Goal: Transaction & Acquisition: Purchase product/service

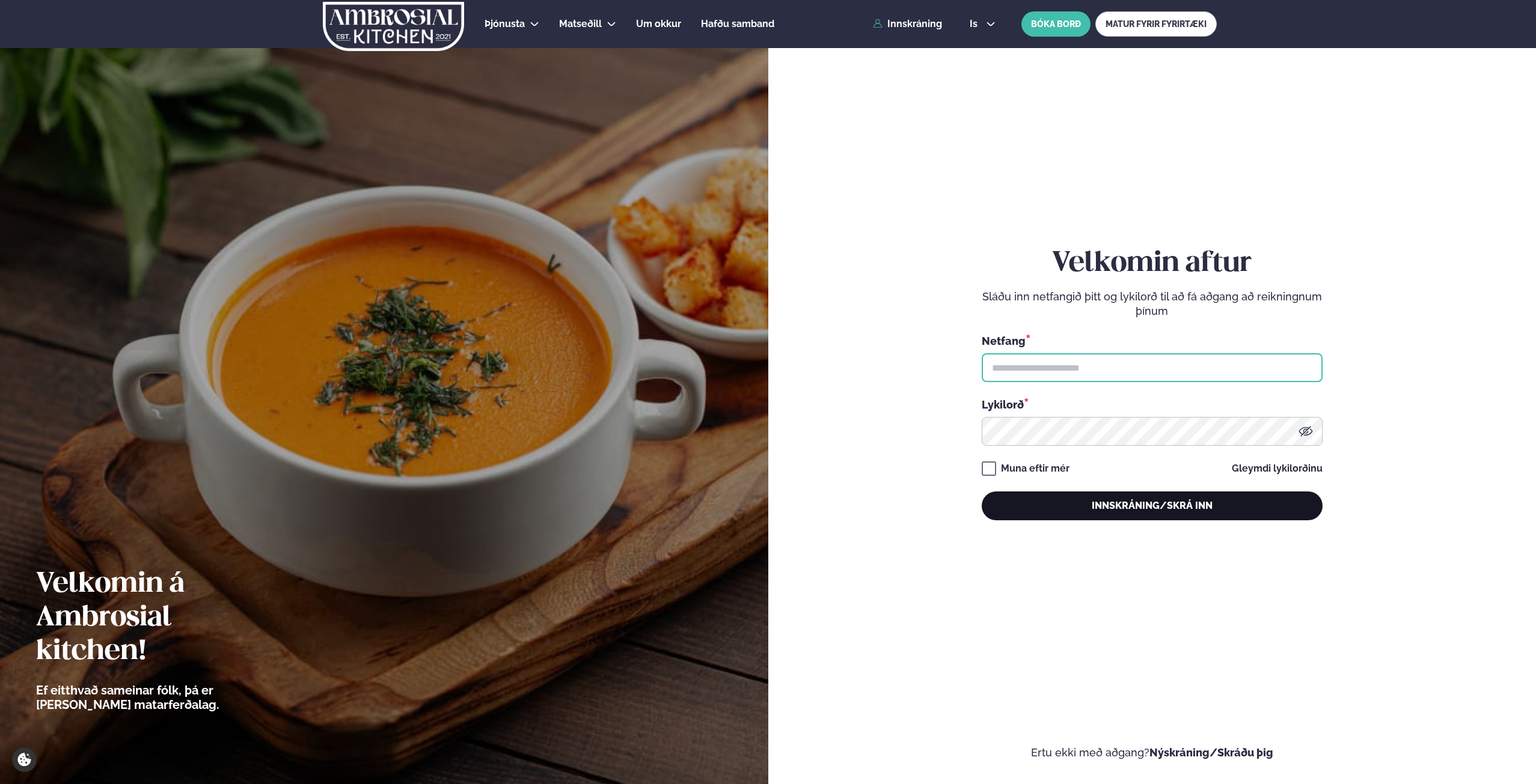
type input "**********"
click at [1139, 504] on button "Innskráning/Skrá inn" at bounding box center [1152, 506] width 340 height 28
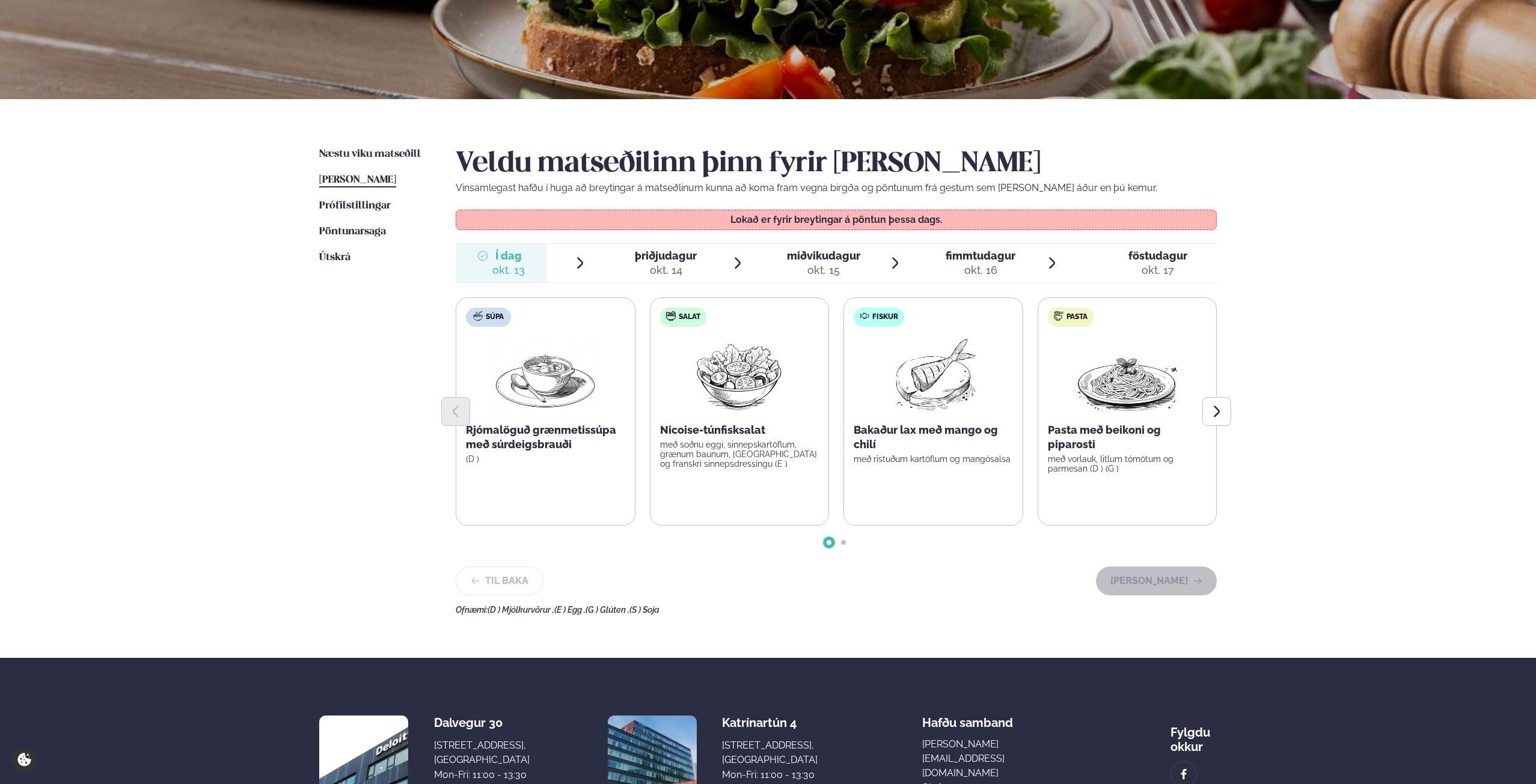
scroll to position [180, 0]
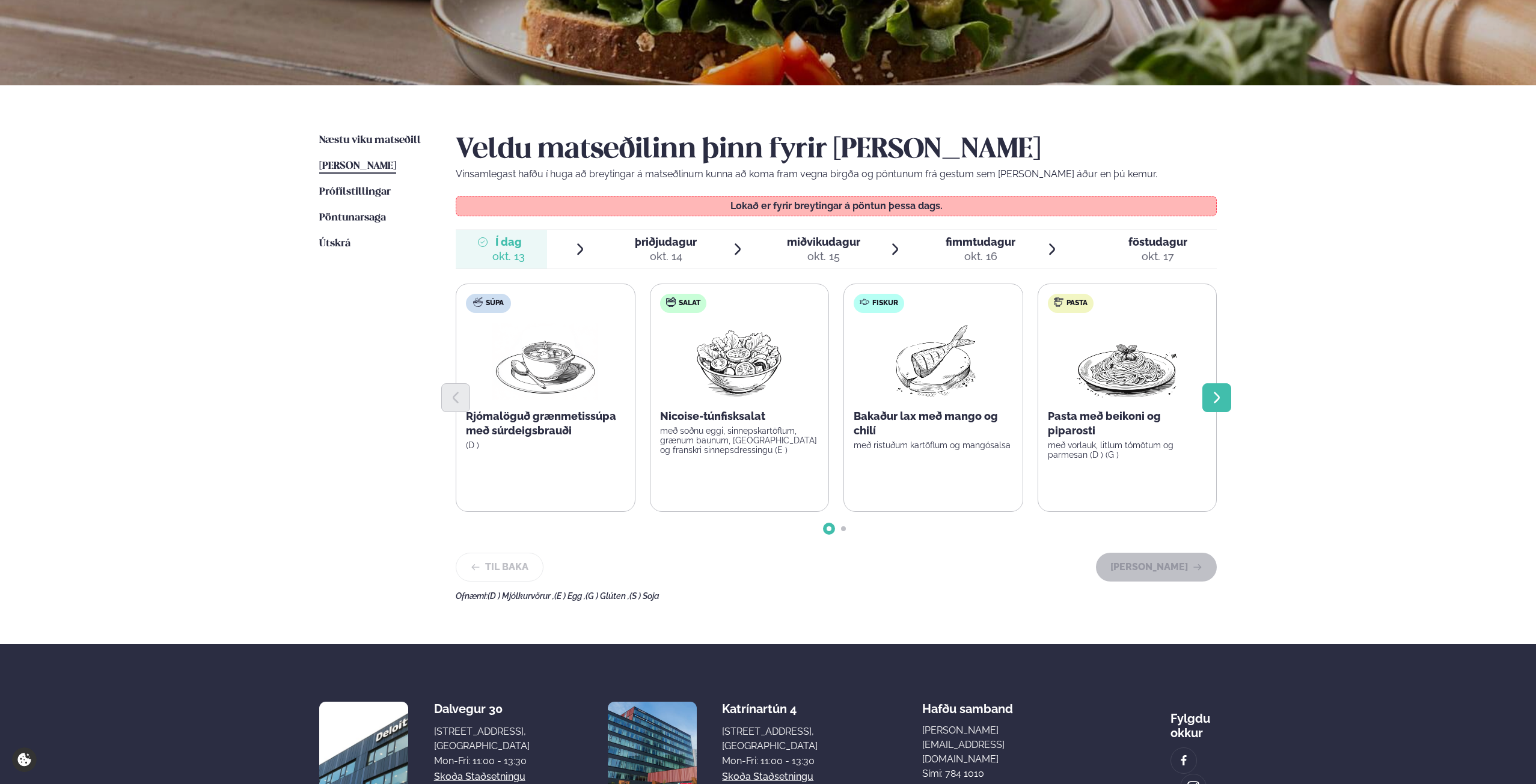
click at [1214, 402] on icon "Next slide" at bounding box center [1216, 397] width 6 height 11
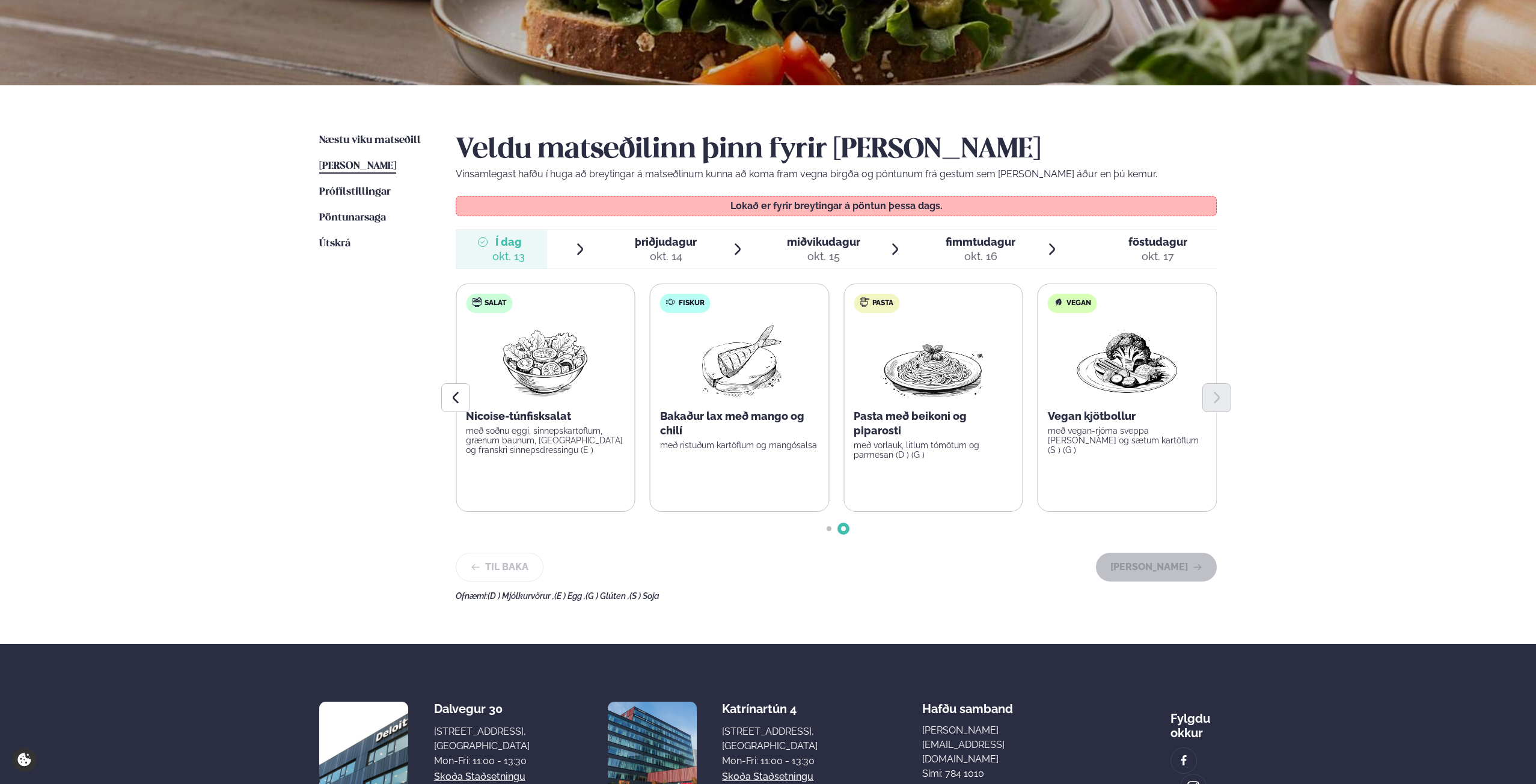
click at [665, 242] on span "þriðjudagur" at bounding box center [665, 241] width 62 height 12
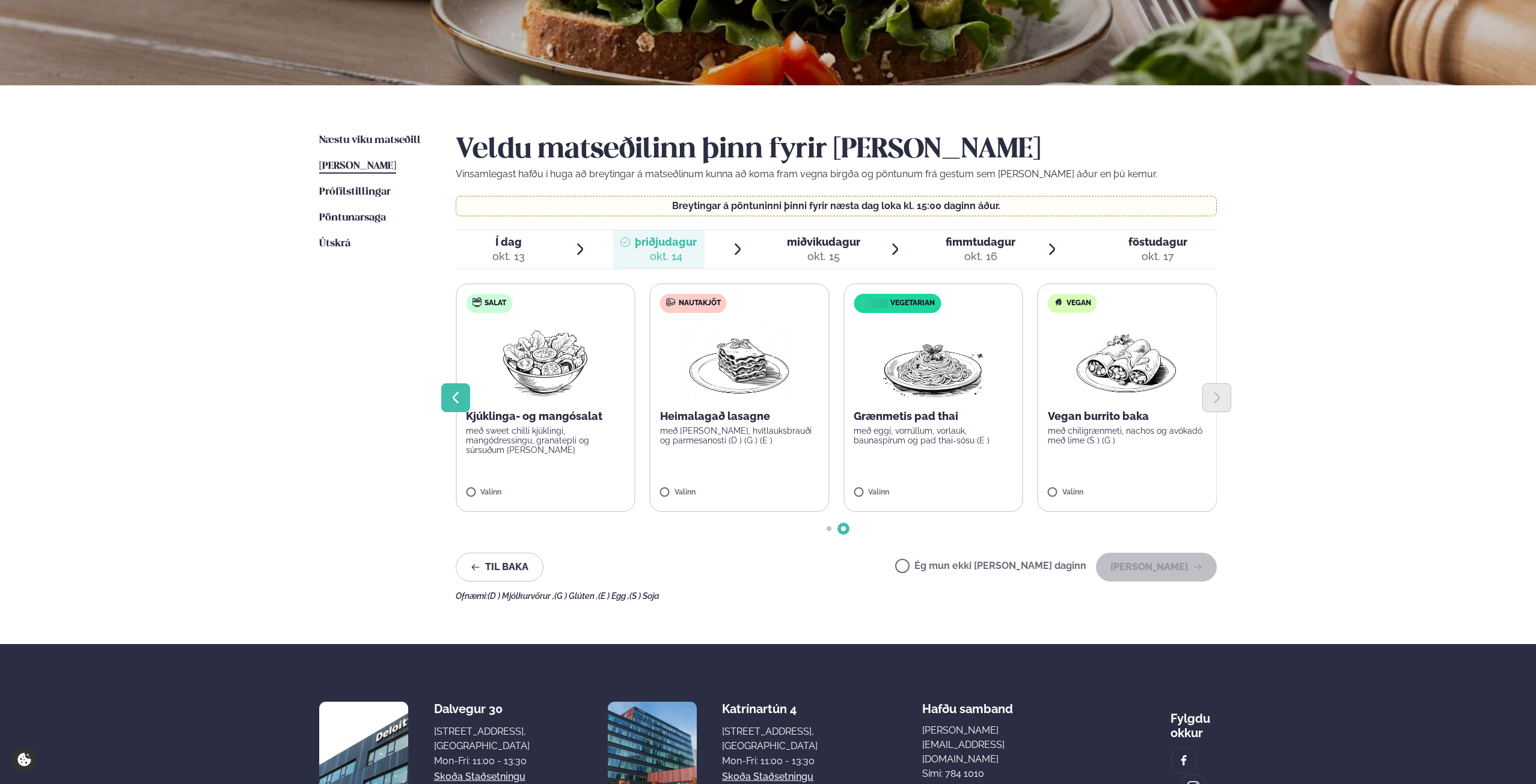
click at [455, 398] on icon "Previous slide" at bounding box center [456, 398] width 15 height 15
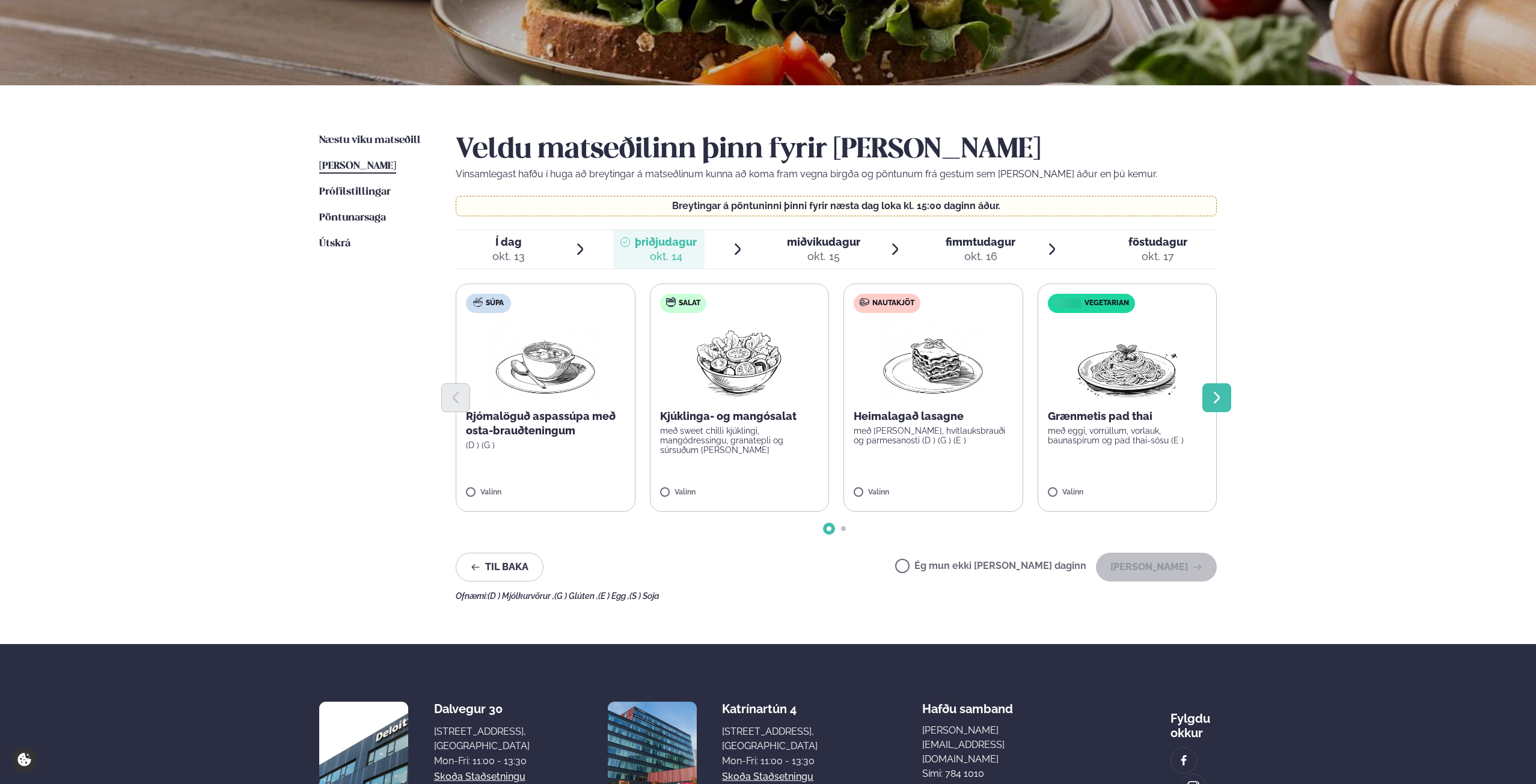
click at [1226, 401] on button "Next slide" at bounding box center [1216, 397] width 29 height 28
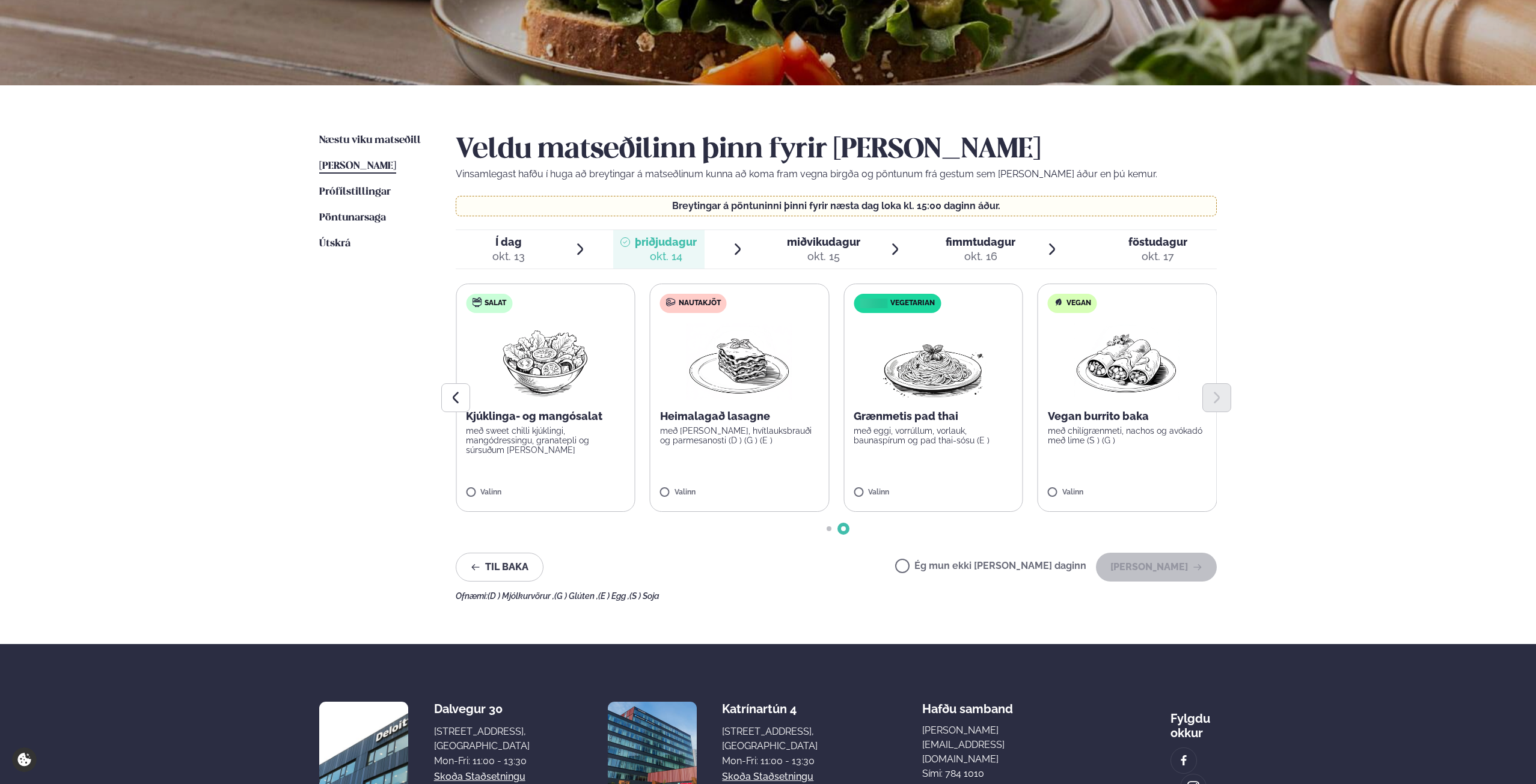
click at [729, 430] on p "með [PERSON_NAME], hvítlauksbrauði og parmesanosti (D ) (G ) (E )" at bounding box center [739, 436] width 160 height 20
click at [1151, 564] on button "[PERSON_NAME]" at bounding box center [1156, 567] width 121 height 28
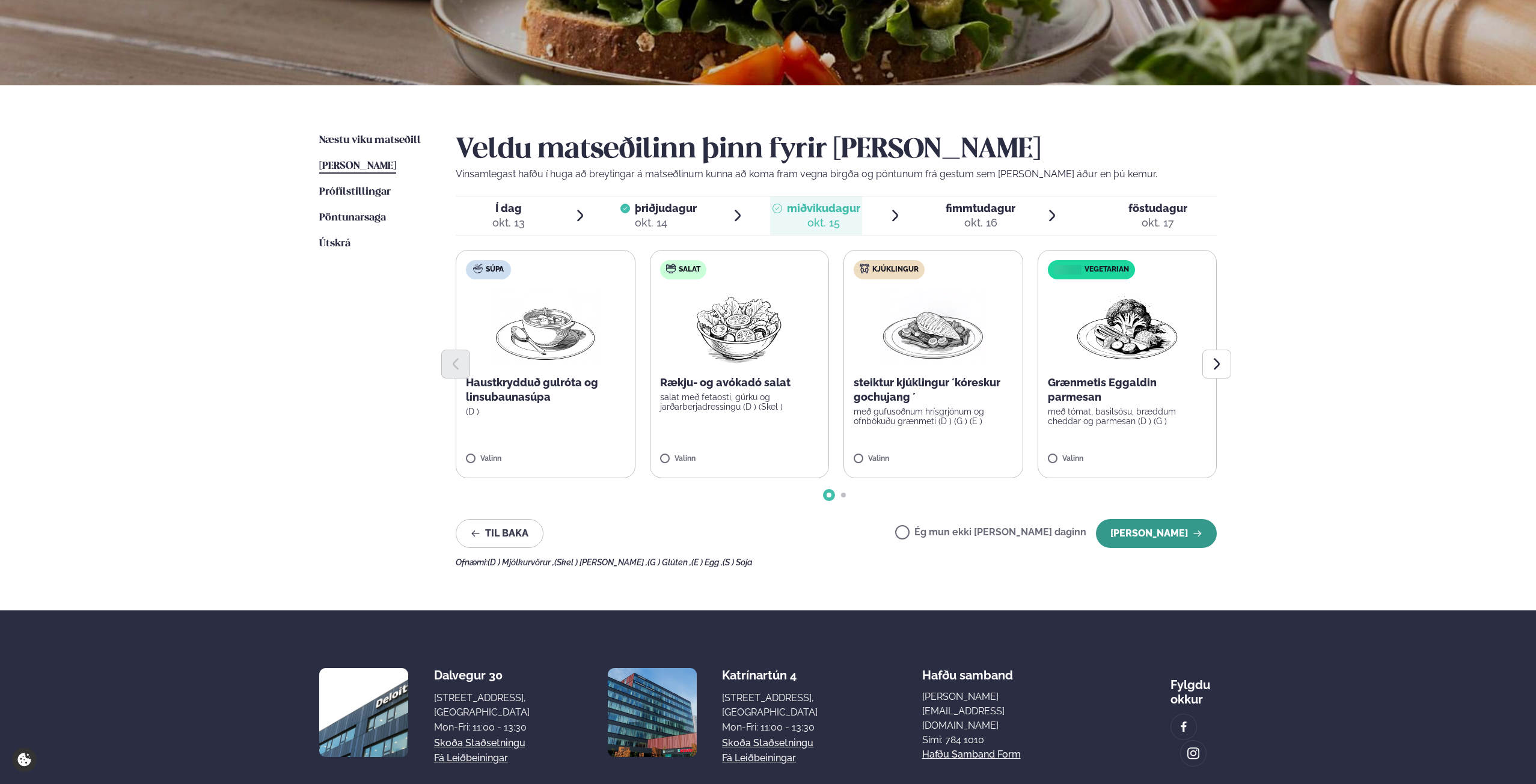
click at [1153, 533] on button "[PERSON_NAME]" at bounding box center [1156, 533] width 121 height 28
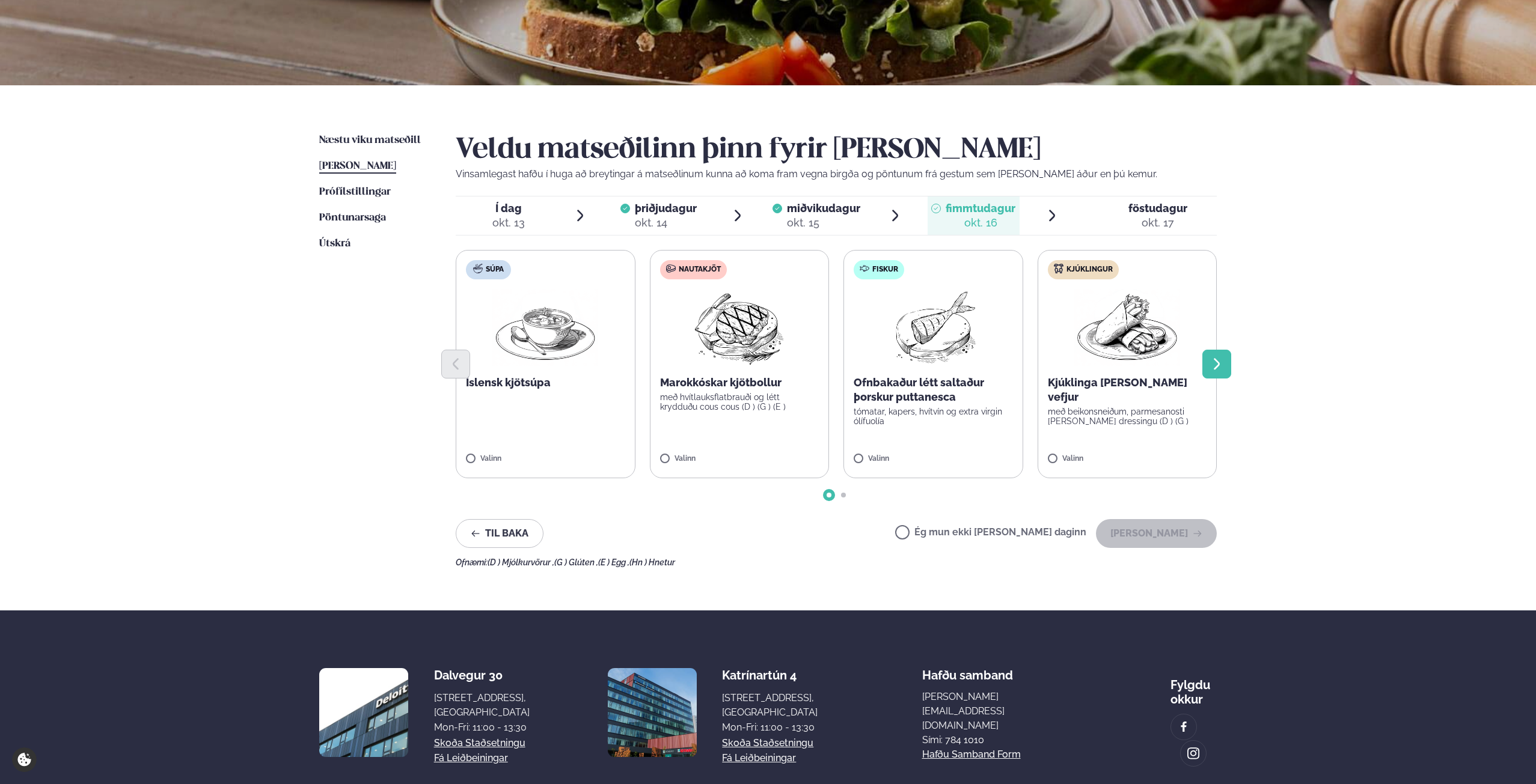
click at [1218, 357] on icon "Next slide" at bounding box center [1217, 364] width 15 height 15
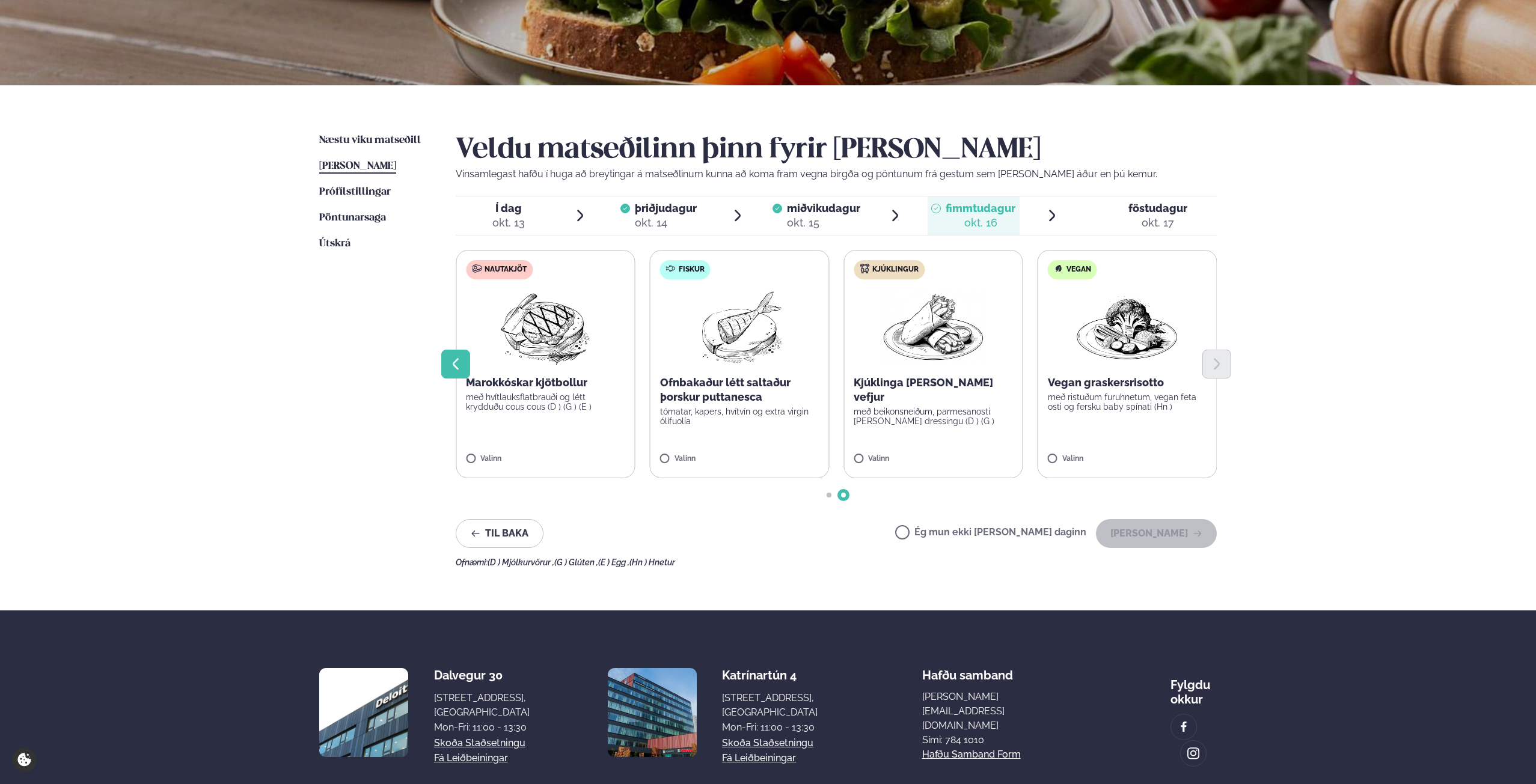
click at [463, 373] on button "Previous slide" at bounding box center [455, 364] width 29 height 28
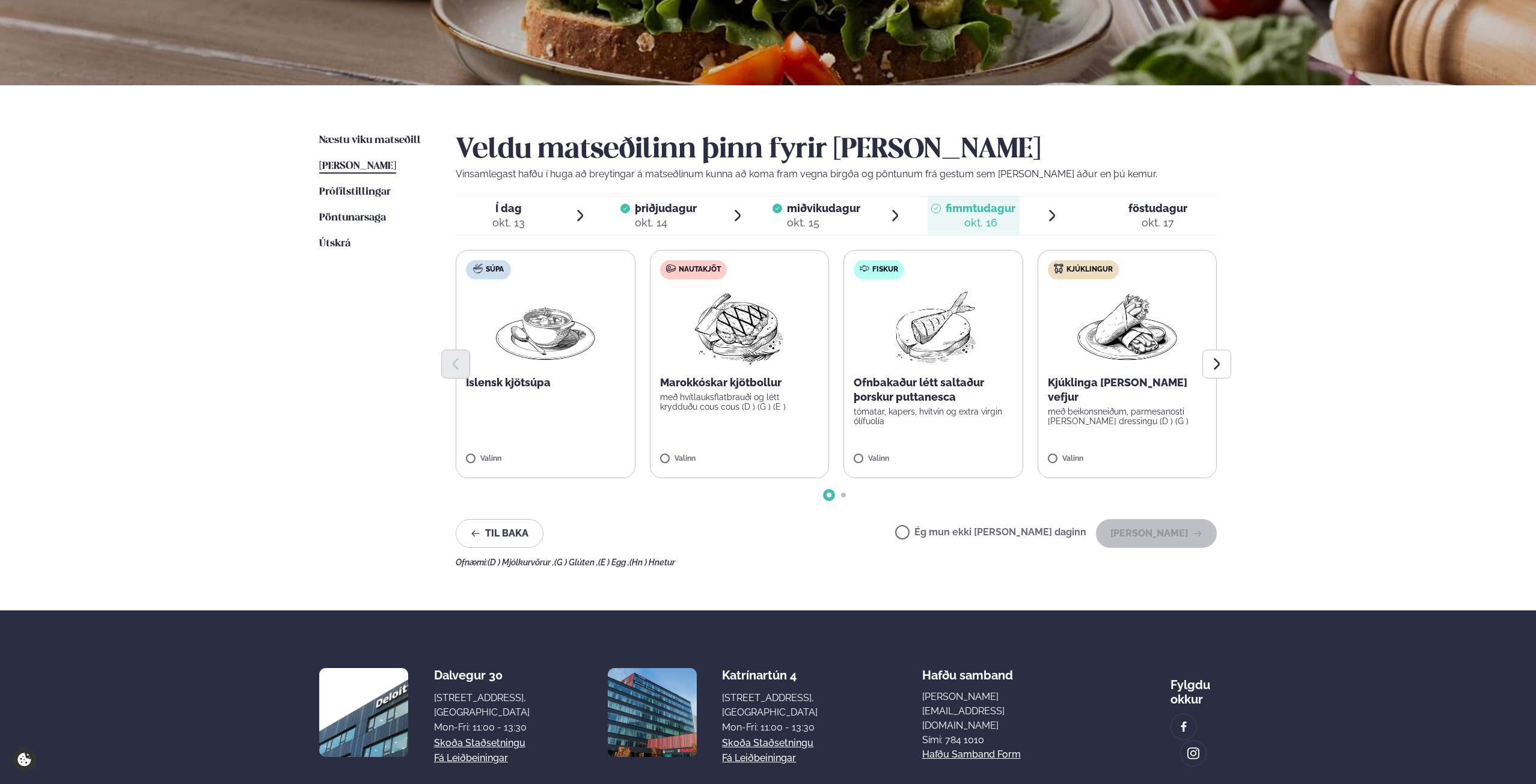
click at [718, 444] on label "Nautakjöt Marokkóskar kjötbollur með hvítlauksflatbrauði og létt krydduðu cous …" at bounding box center [739, 364] width 180 height 228
click at [1170, 535] on button "[PERSON_NAME]" at bounding box center [1156, 533] width 121 height 28
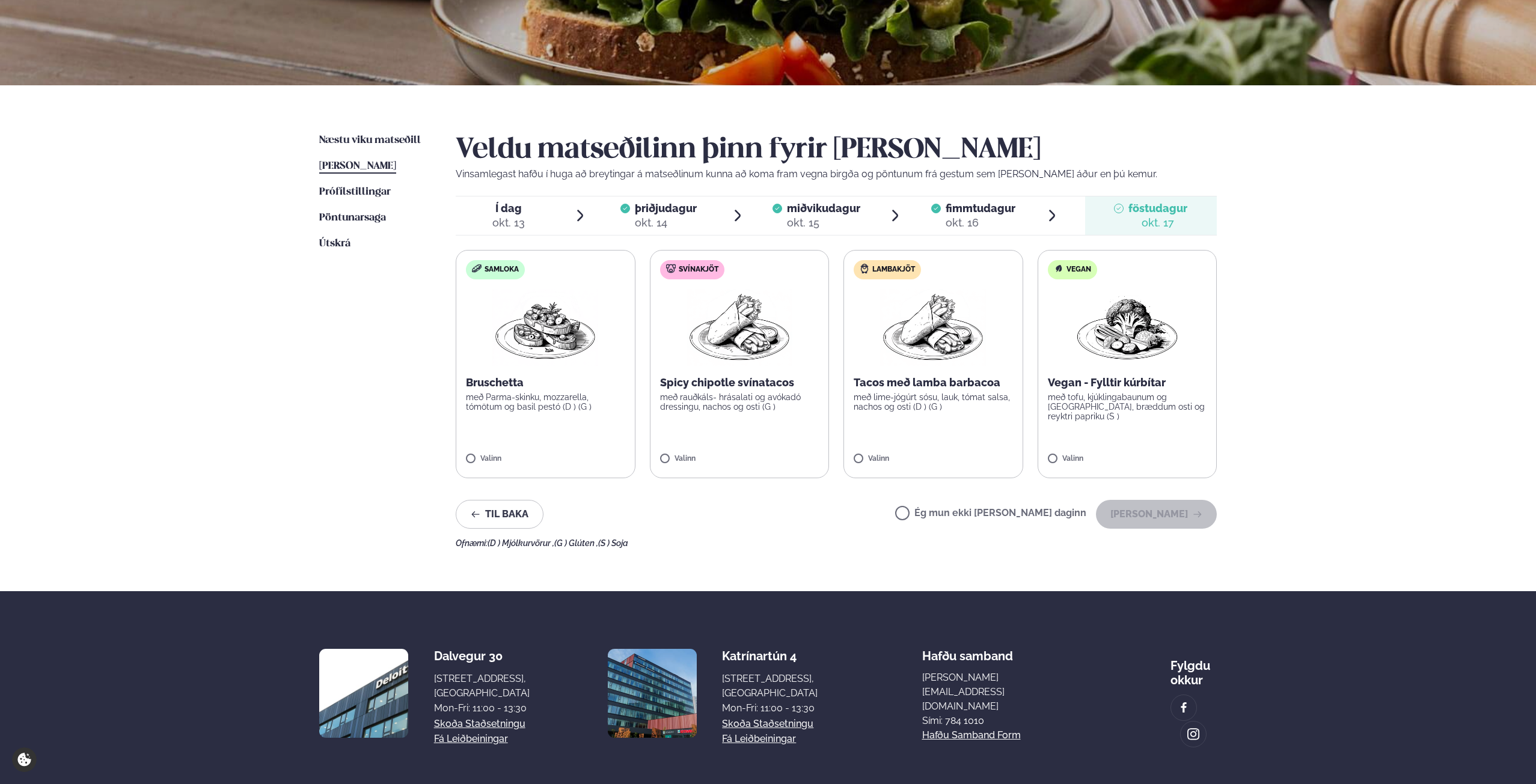
click at [940, 508] on span "Ég mun ekki [PERSON_NAME] daginn" at bounding box center [990, 515] width 191 height 13
click at [941, 512] on label "Ég mun ekki [PERSON_NAME] daginn" at bounding box center [990, 514] width 191 height 12
click at [1186, 519] on button "[PERSON_NAME]" at bounding box center [1156, 514] width 121 height 28
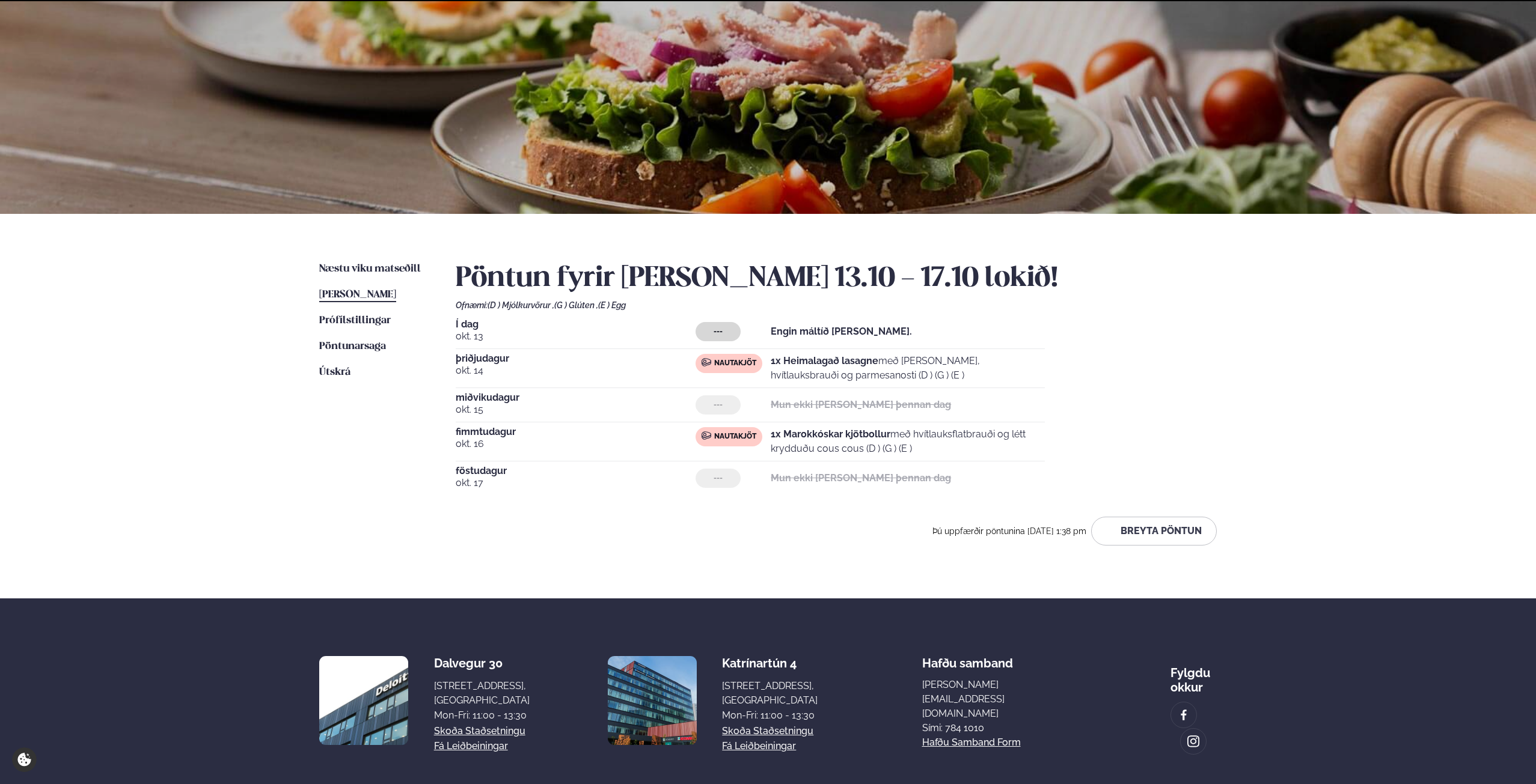
scroll to position [109, 0]
